Goal: Transaction & Acquisition: Purchase product/service

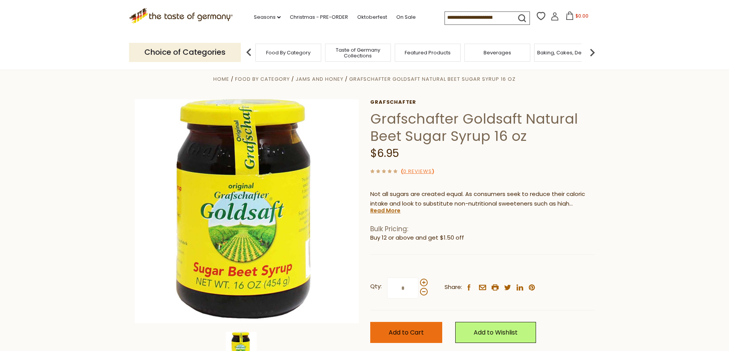
click at [420, 334] on span "Add to Cart" at bounding box center [406, 332] width 35 height 9
click at [357, 14] on link "Oktoberfest" at bounding box center [372, 17] width 30 height 8
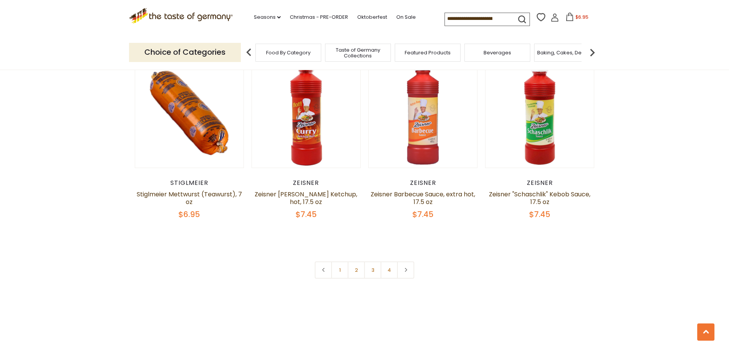
scroll to position [1785, 0]
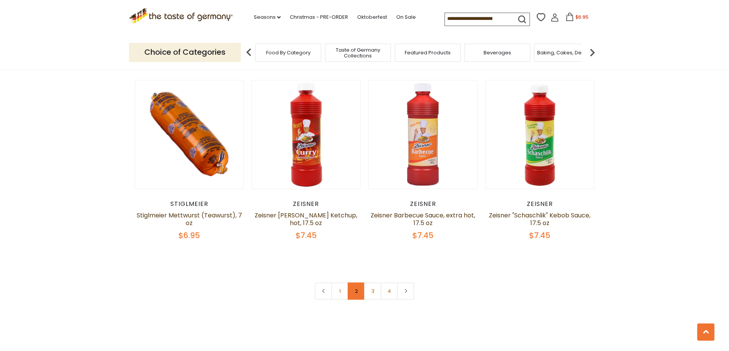
click at [353, 283] on link "2" at bounding box center [356, 291] width 17 height 17
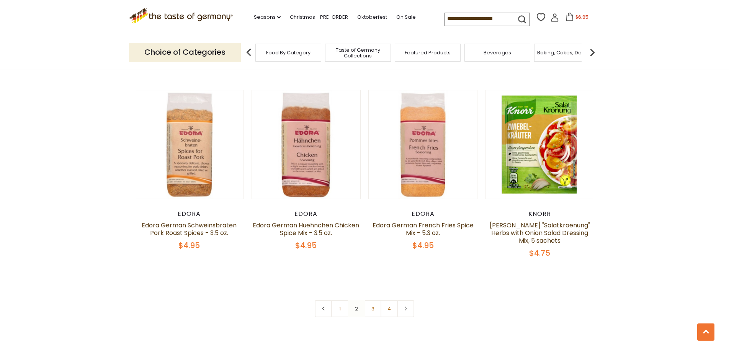
scroll to position [1858, 0]
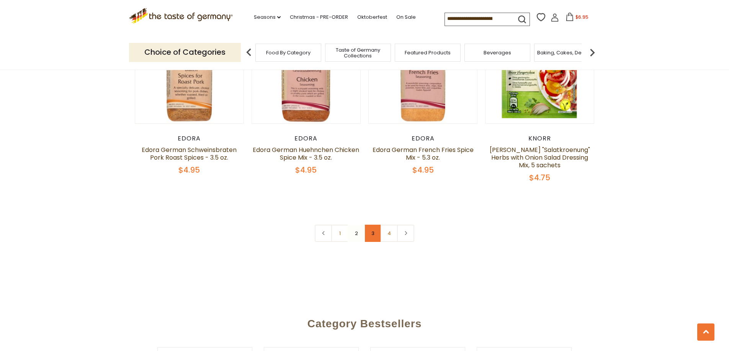
click at [373, 225] on link "3" at bounding box center [372, 233] width 17 height 17
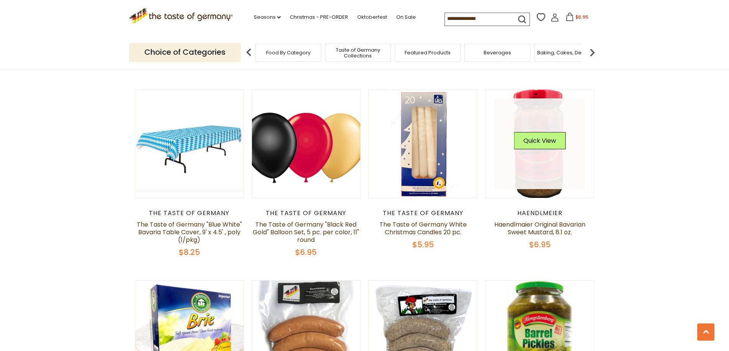
scroll to position [789, 0]
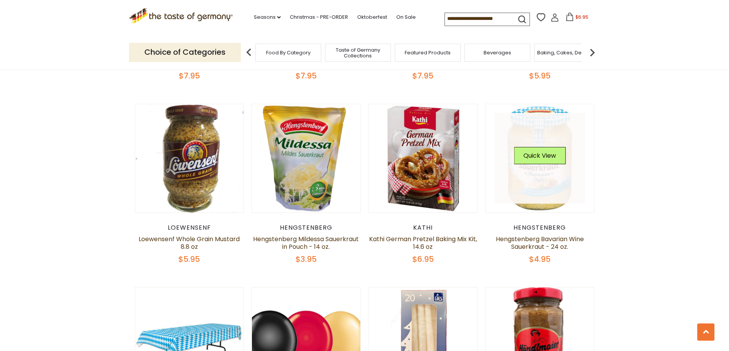
click at [554, 199] on img at bounding box center [539, 158] width 108 height 108
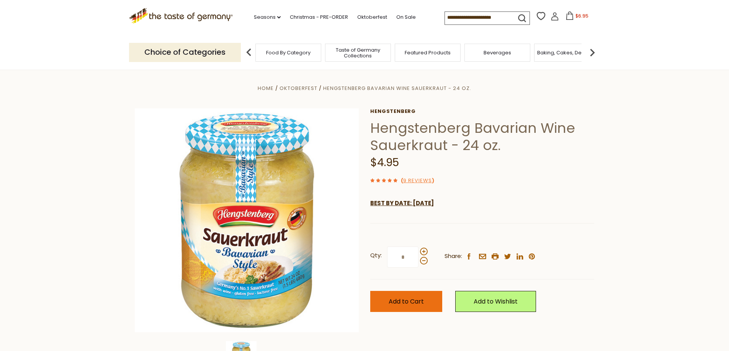
click at [404, 299] on span "Add to Cart" at bounding box center [406, 301] width 35 height 9
click at [360, 48] on span "Taste of Germany Collections" at bounding box center [357, 52] width 61 height 11
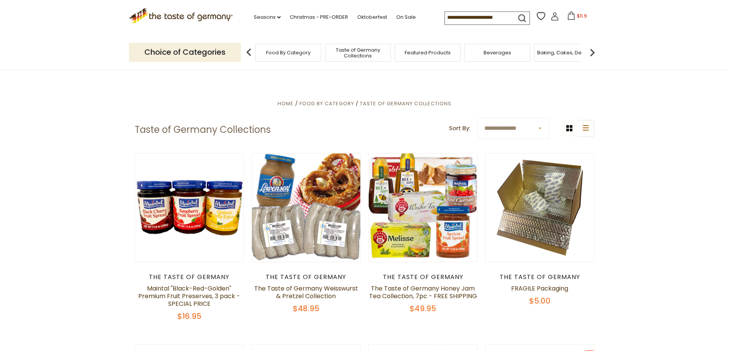
click at [445, 19] on input at bounding box center [477, 17] width 65 height 11
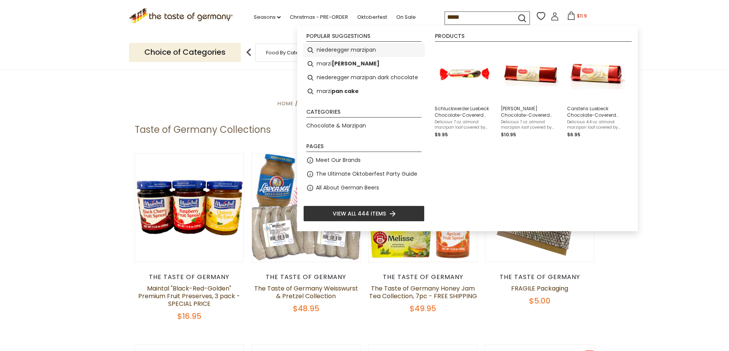
click at [334, 49] on li "niederegger marzipan" at bounding box center [363, 50] width 121 height 14
type input "**********"
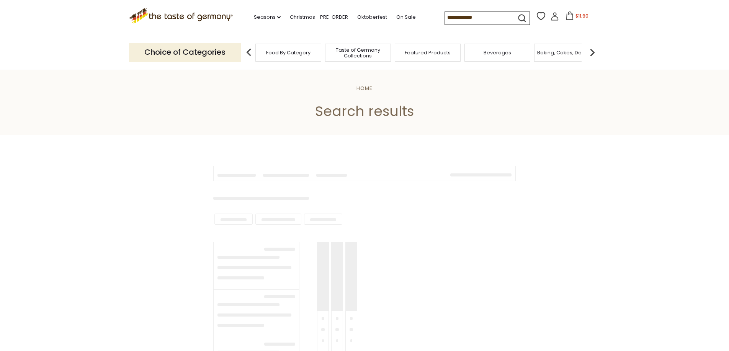
type input "**********"
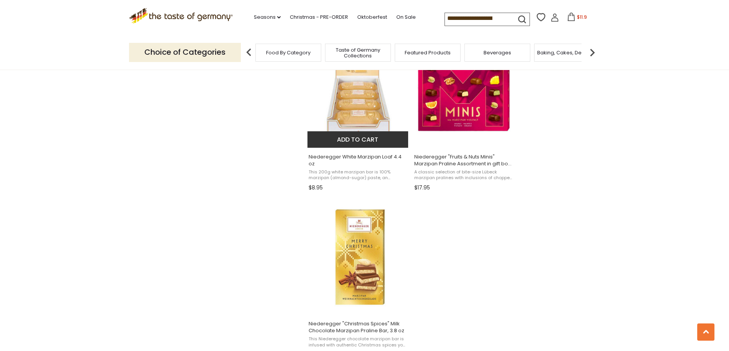
scroll to position [1271, 0]
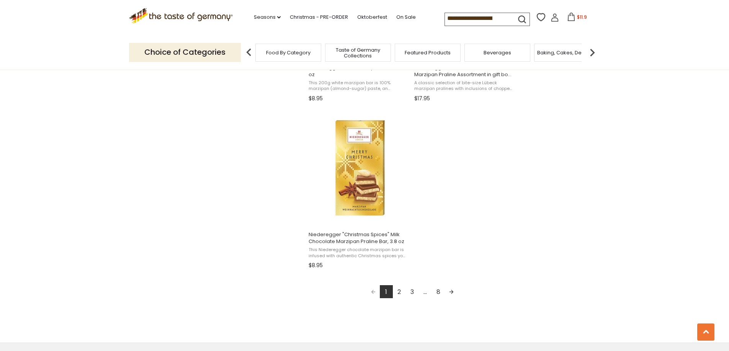
click at [403, 293] on link "2" at bounding box center [399, 291] width 13 height 13
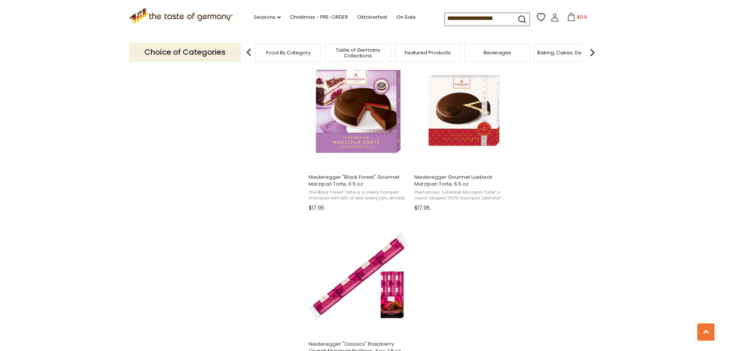
scroll to position [1314, 0]
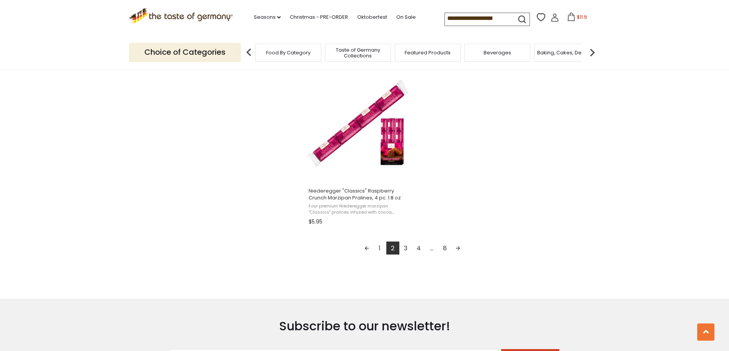
click at [403, 245] on link "3" at bounding box center [405, 248] width 13 height 13
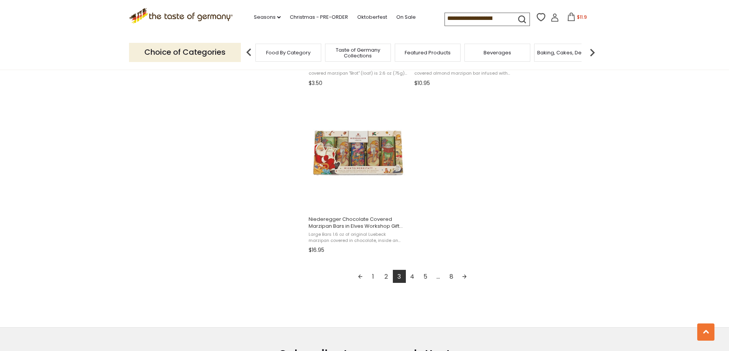
scroll to position [1285, 0]
click at [411, 279] on link "4" at bounding box center [412, 277] width 13 height 13
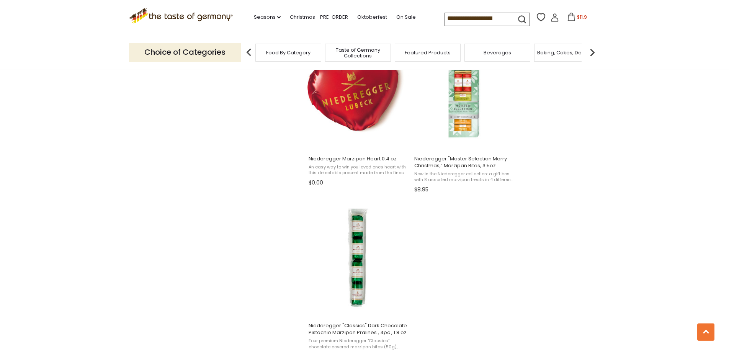
scroll to position [1231, 0]
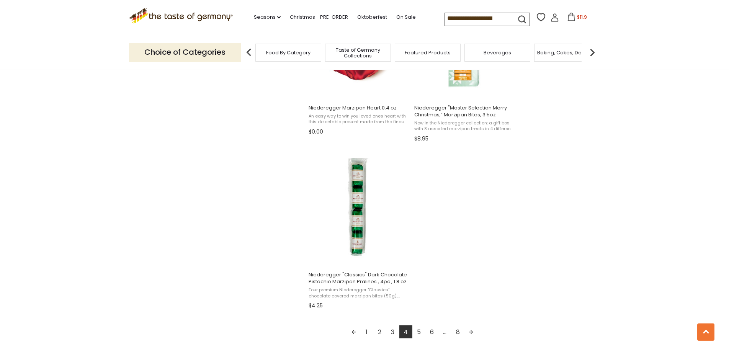
click at [420, 333] on link "5" at bounding box center [418, 331] width 13 height 13
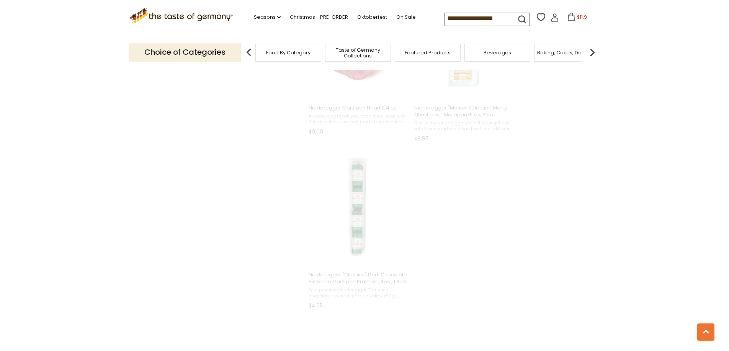
scroll to position [1000, 0]
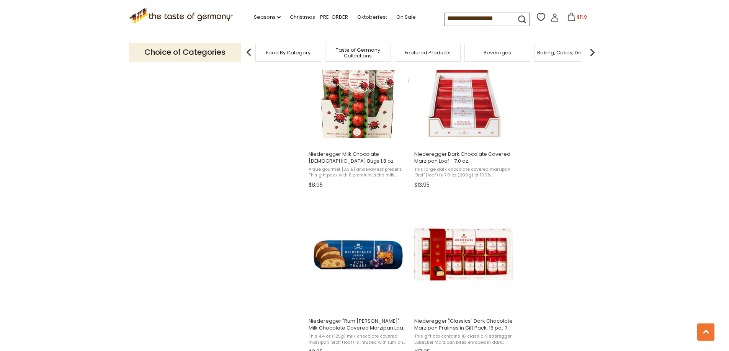
scroll to position [758, 0]
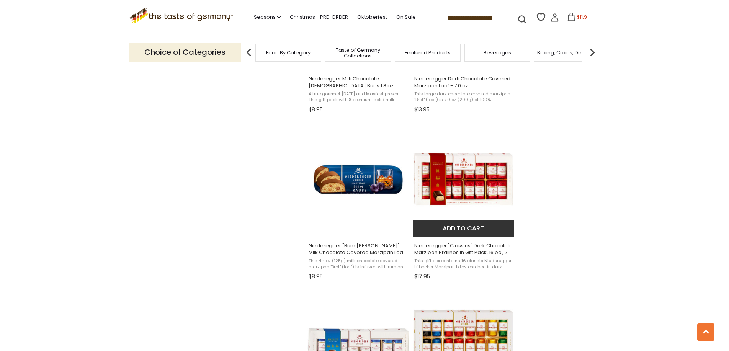
click at [469, 225] on button "Add to cart" at bounding box center [463, 228] width 101 height 16
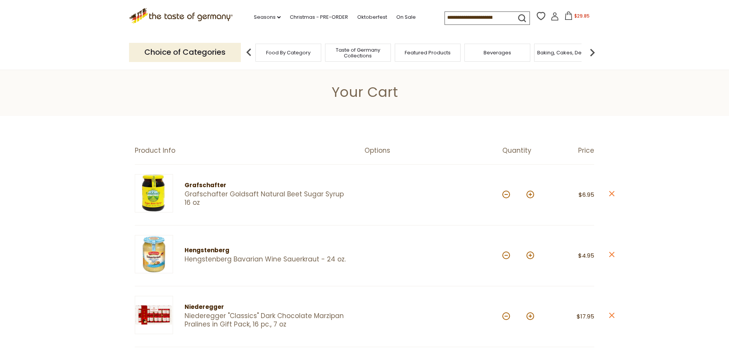
click at [452, 22] on input at bounding box center [477, 17] width 65 height 11
